Goal: Navigation & Orientation: Find specific page/section

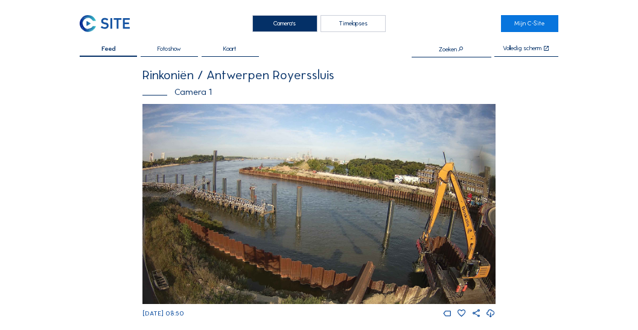
scroll to position [1205, 0]
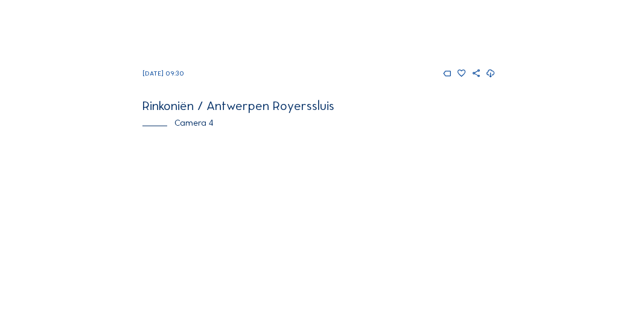
scroll to position [1032, 0]
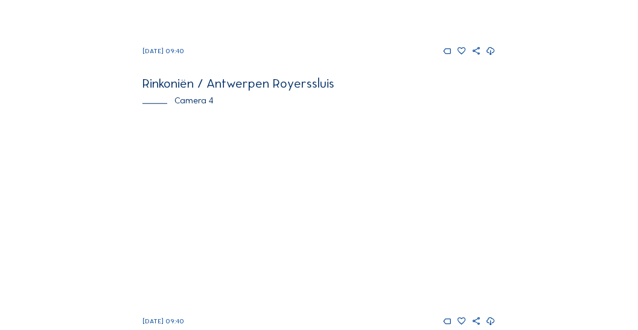
scroll to position [1063, 0]
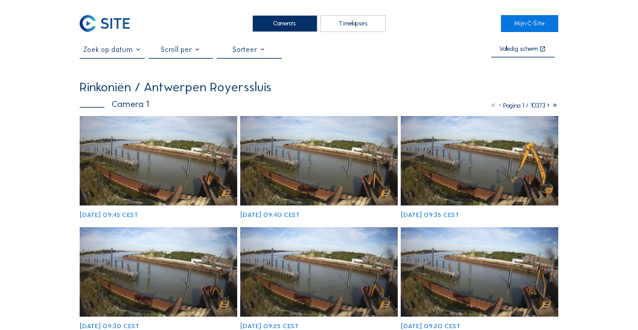
click at [332, 24] on div "Timelapses" at bounding box center [353, 23] width 65 height 17
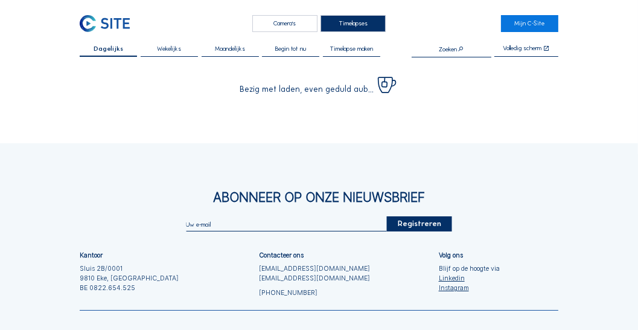
click at [299, 27] on div "Camera's" at bounding box center [284, 23] width 65 height 17
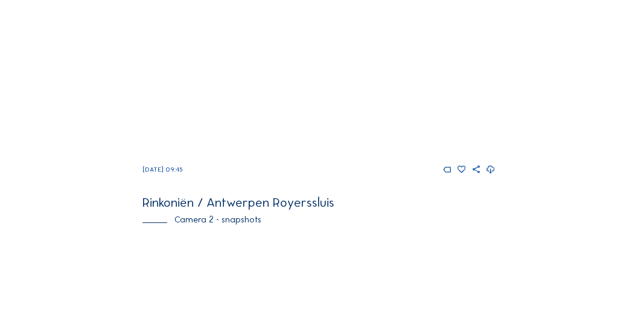
scroll to position [34, 0]
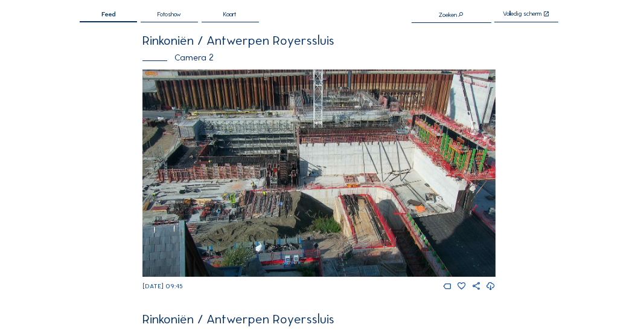
click at [331, 54] on div "Camera 2" at bounding box center [318, 57] width 353 height 9
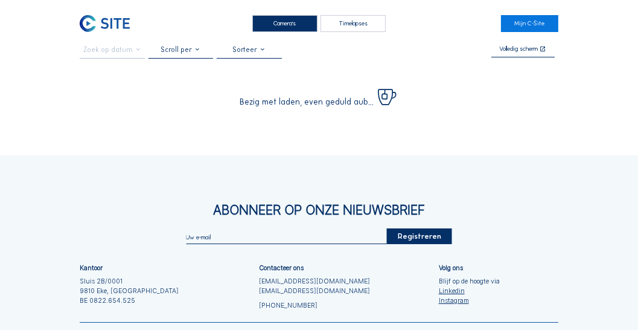
click at [284, 31] on div "Camera's" at bounding box center [284, 23] width 65 height 17
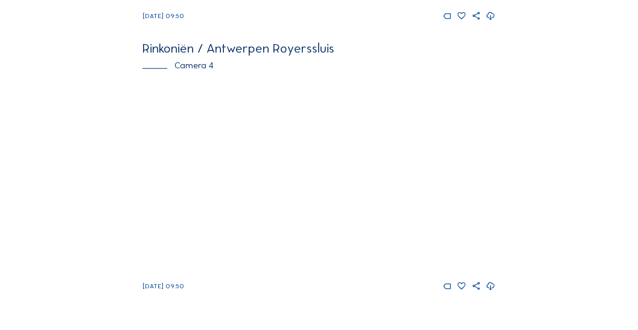
scroll to position [1102, 0]
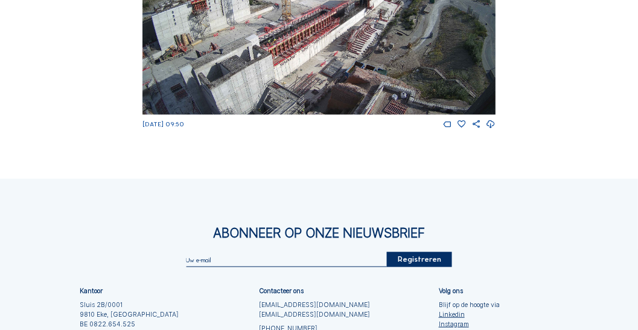
scroll to position [1166, 0]
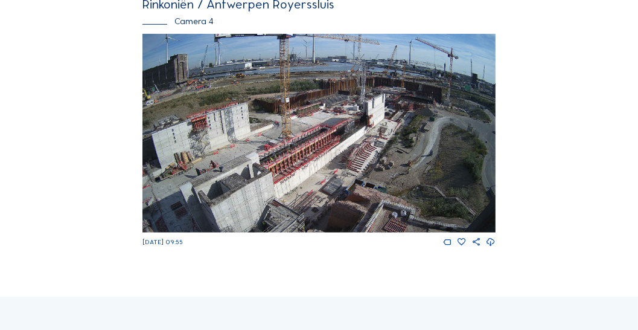
scroll to position [1170, 0]
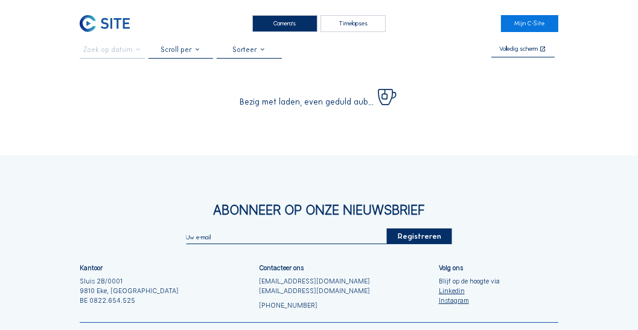
click at [287, 27] on div "Camera's" at bounding box center [284, 23] width 65 height 17
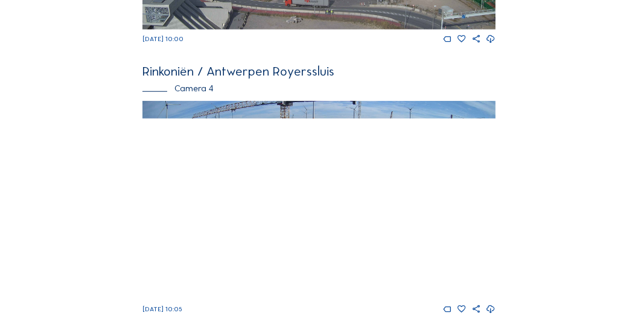
scroll to position [1101, 0]
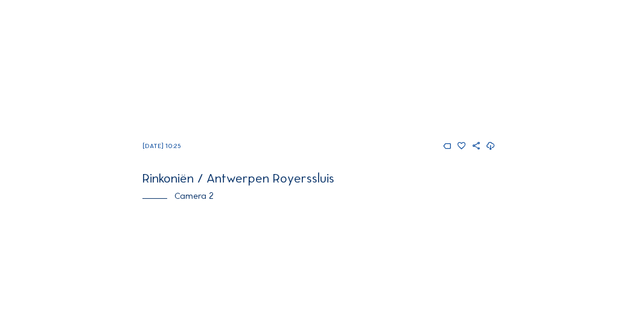
scroll to position [101, 0]
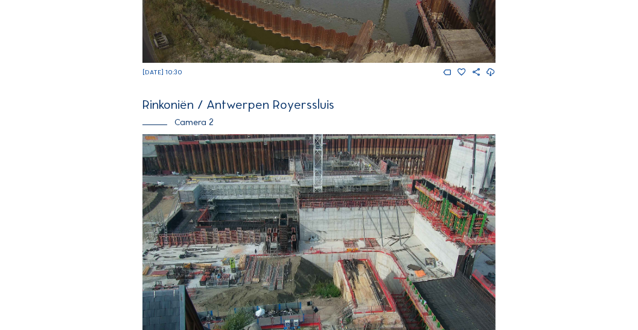
scroll to position [308, 0]
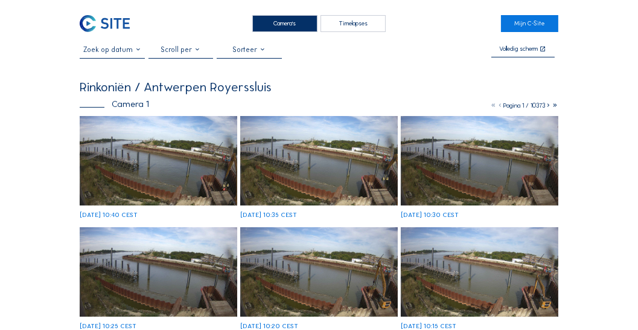
drag, startPoint x: 286, startPoint y: 22, endPoint x: 233, endPoint y: 43, distance: 56.9
click at [286, 22] on div "Camera's" at bounding box center [284, 23] width 65 height 17
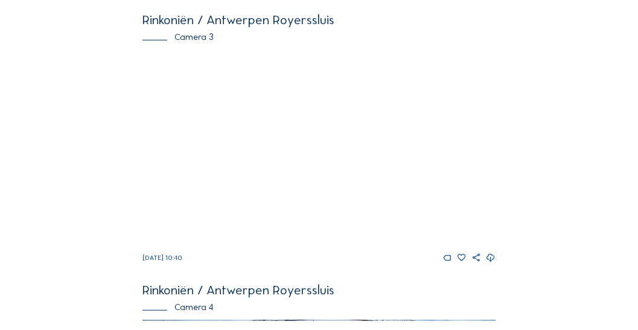
scroll to position [856, 0]
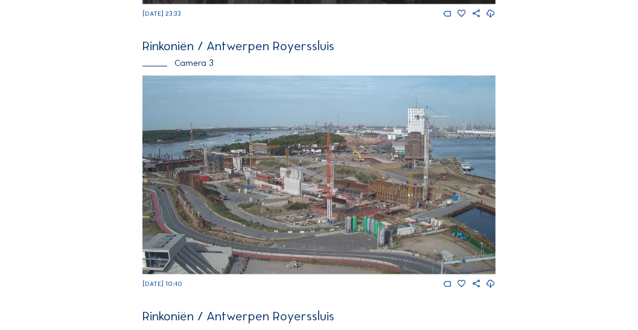
drag, startPoint x: 273, startPoint y: 65, endPoint x: 313, endPoint y: 161, distance: 103.9
click at [313, 161] on img at bounding box center [318, 174] width 353 height 199
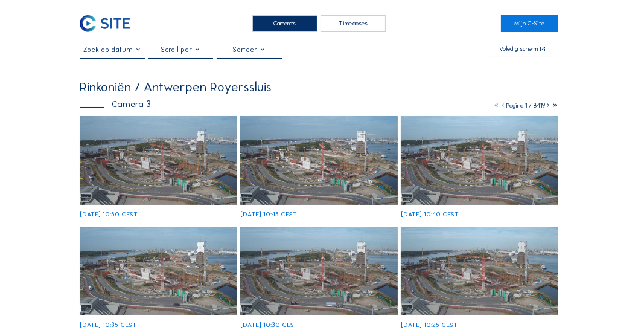
click at [168, 165] on img at bounding box center [159, 160] width 158 height 89
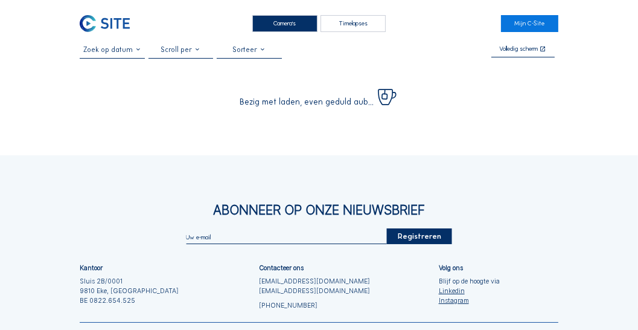
click at [282, 31] on div "Camera's" at bounding box center [284, 23] width 65 height 17
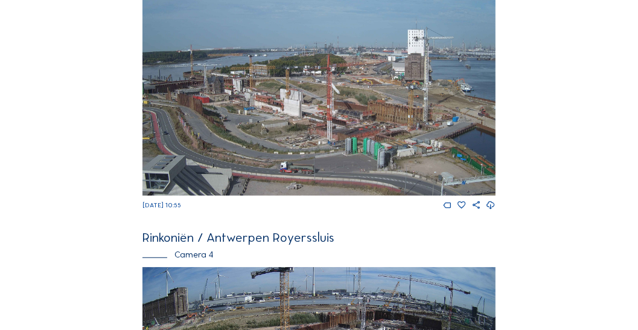
scroll to position [1135, 0]
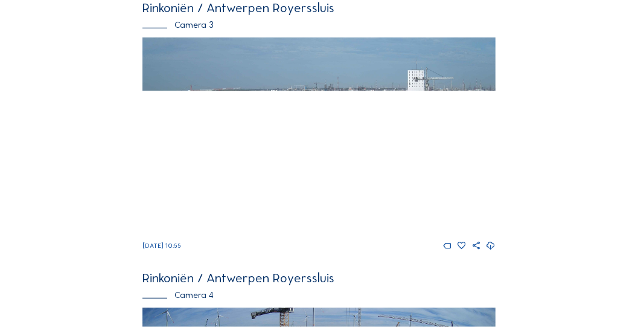
scroll to position [894, 0]
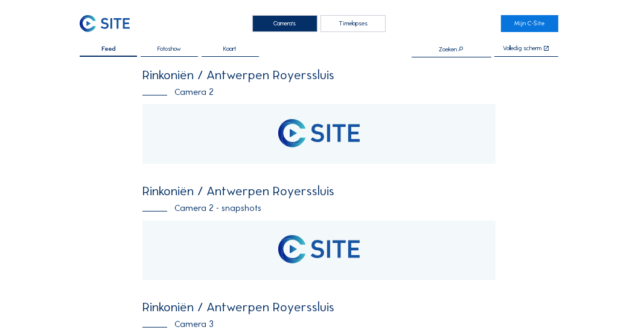
click at [285, 27] on div "Camera's" at bounding box center [284, 23] width 65 height 17
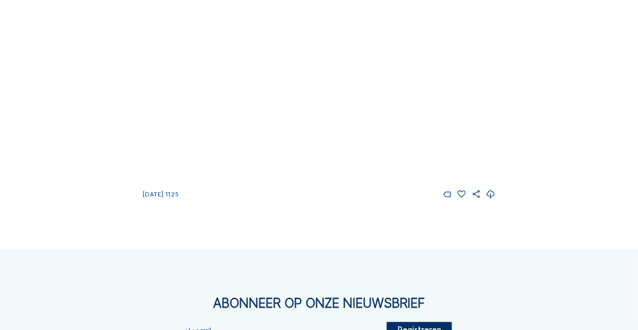
scroll to position [1201, 0]
